Goal: Task Accomplishment & Management: Use online tool/utility

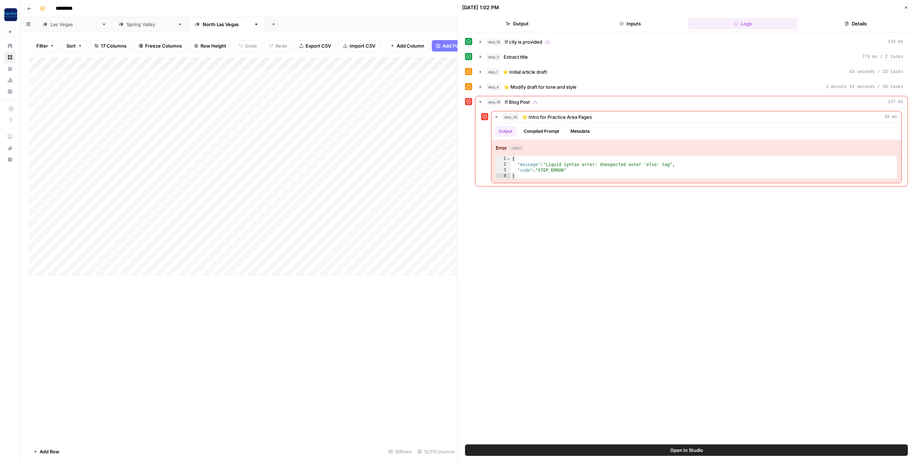
click at [905, 12] on header "[DATE] 1:02 PM Close Output Inputs Logs Details" at bounding box center [686, 16] width 457 height 32
click at [905, 10] on button "Close" at bounding box center [906, 7] width 9 height 9
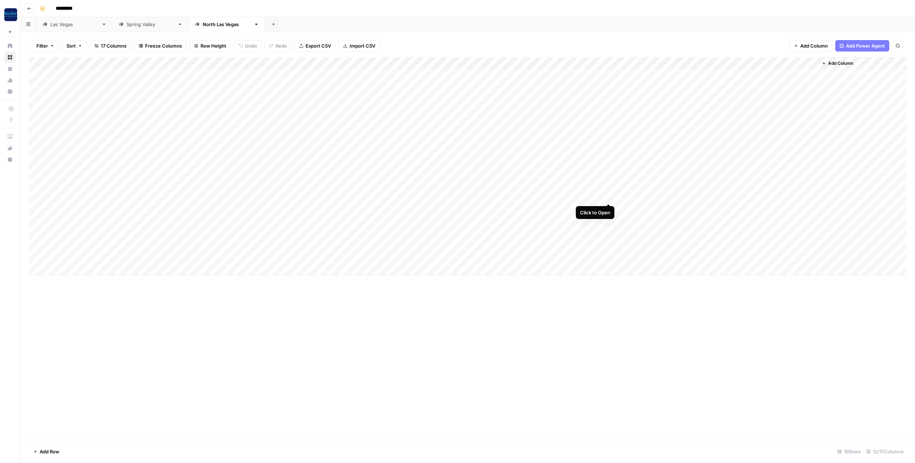
click at [608, 197] on div "Add Column" at bounding box center [468, 166] width 878 height 218
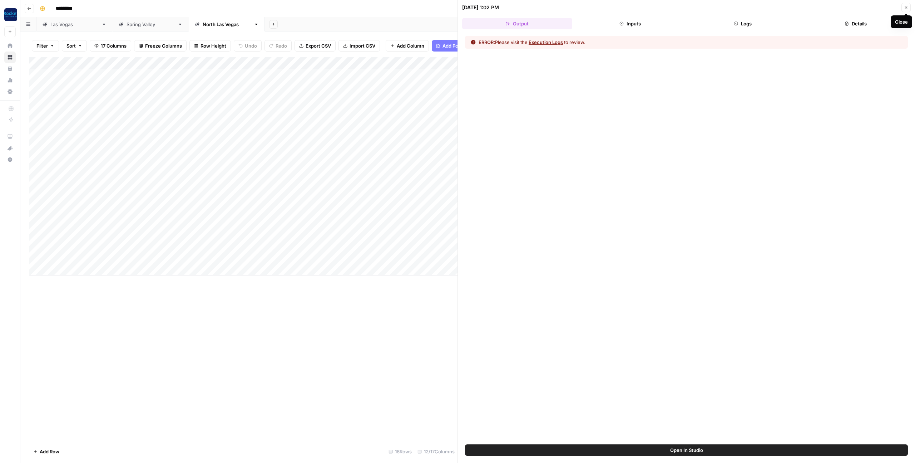
click at [905, 8] on icon "button" at bounding box center [906, 7] width 4 height 4
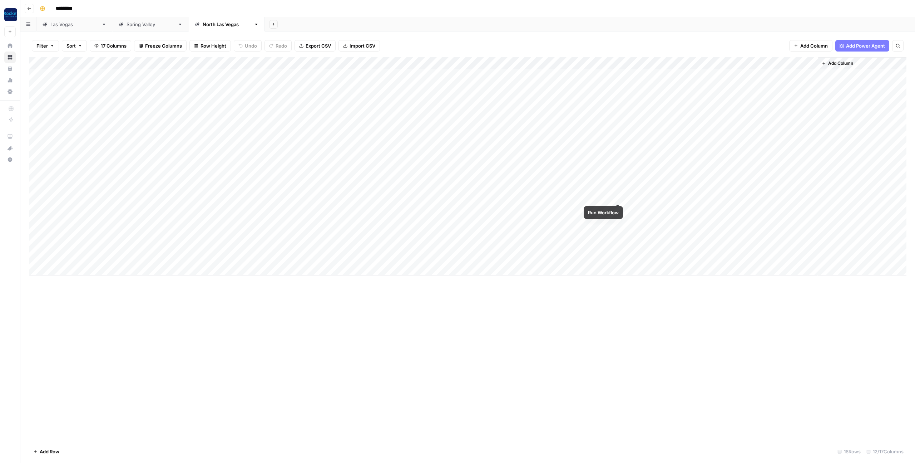
click at [619, 197] on div "Add Column" at bounding box center [468, 166] width 878 height 218
click at [483, 340] on div "Add Column" at bounding box center [468, 248] width 878 height 382
click at [680, 195] on div "Add Column" at bounding box center [468, 166] width 878 height 218
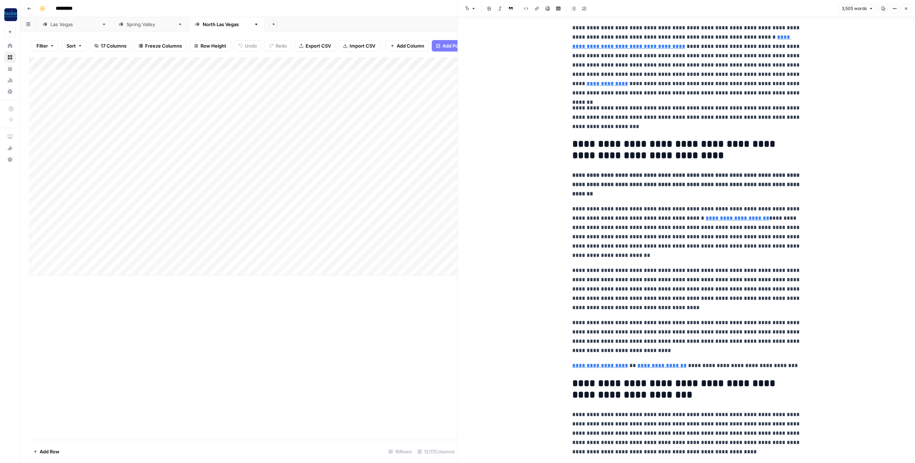
scroll to position [126, 0]
